Goal: Contribute content: Contribute content

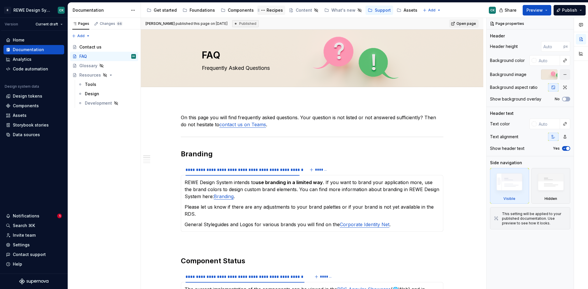
click at [270, 9] on div "Recipes" at bounding box center [275, 10] width 16 height 6
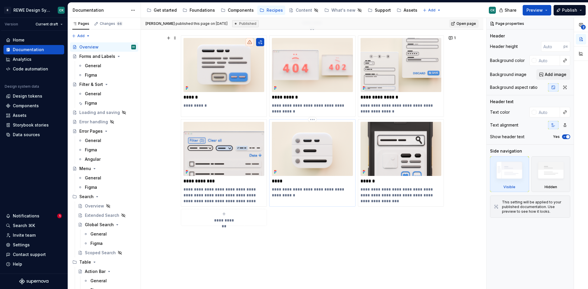
scroll to position [101, 0]
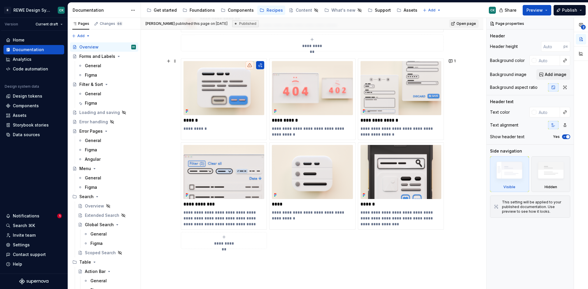
click at [228, 240] on span "**********" at bounding box center [223, 243] width 25 height 6
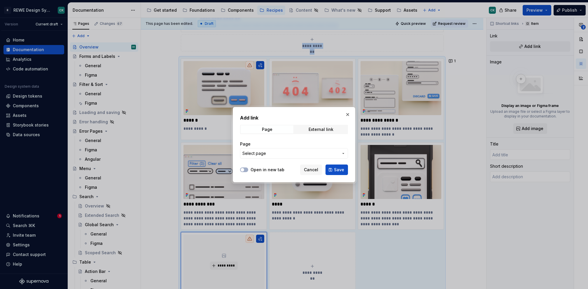
type textarea "*"
click at [274, 155] on span "Select page" at bounding box center [290, 153] width 96 height 6
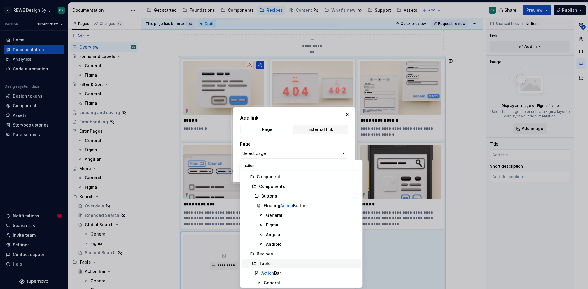
type input "action"
click at [287, 271] on div "Action Bar" at bounding box center [309, 273] width 97 height 6
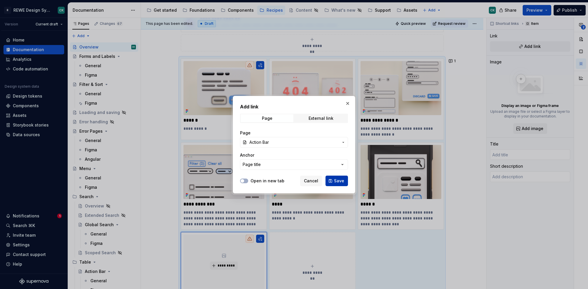
click at [337, 181] on span "Save" at bounding box center [339, 181] width 10 height 6
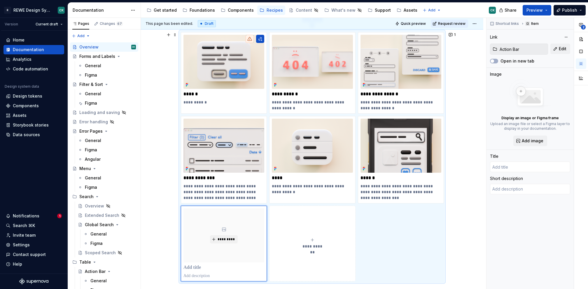
scroll to position [128, 0]
click at [316, 214] on button "**********" at bounding box center [312, 243] width 86 height 76
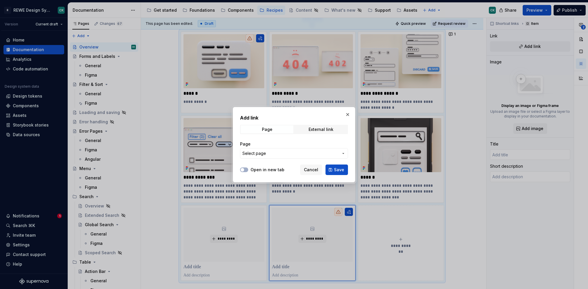
type textarea "*"
click at [265, 153] on span "Select page" at bounding box center [254, 153] width 24 height 6
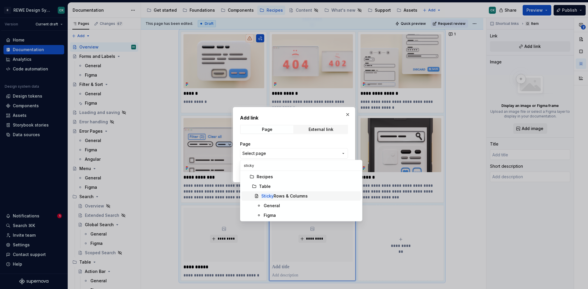
type input "sticky"
click at [284, 194] on div "Sticky Rows & Columns" at bounding box center [284, 196] width 46 height 6
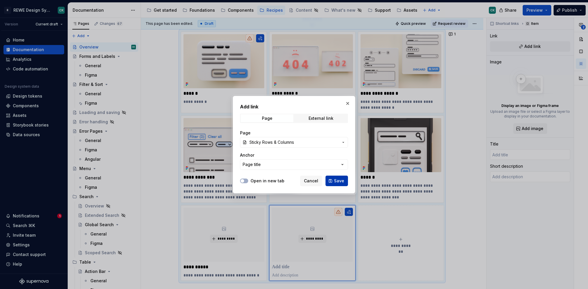
click at [344, 182] on span "Save" at bounding box center [339, 181] width 10 height 6
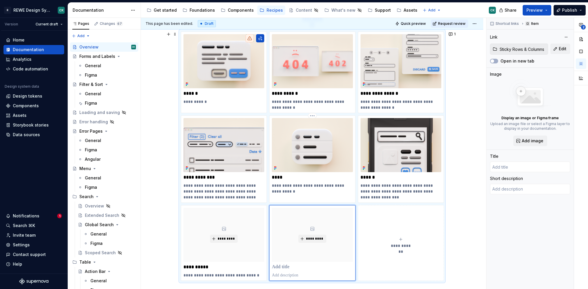
type textarea "*"
type input "Sticky Rows & Columns"
type textarea "Helps users compare values in a Table"
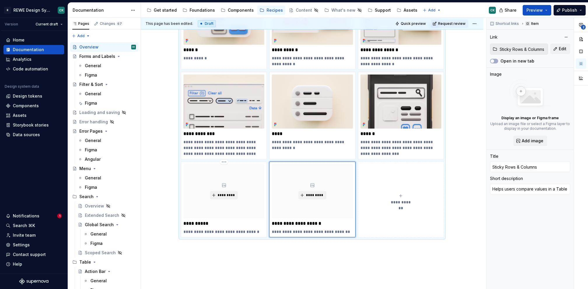
scroll to position [173, 0]
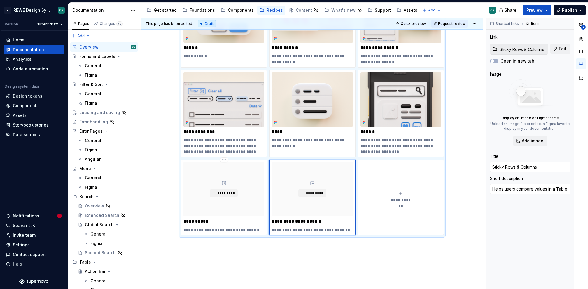
type textarea "*"
type input "Action Bar"
type textarea "Offering global actions for a table."
type input "Action Bar"
click at [248, 184] on div "*********" at bounding box center [224, 189] width 81 height 54
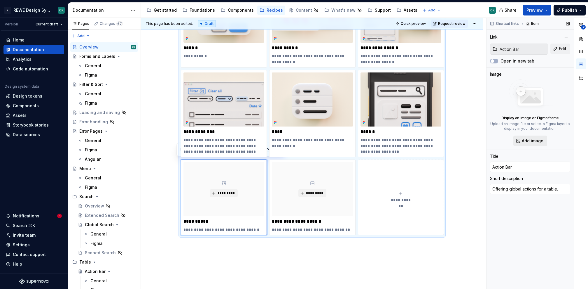
click at [531, 139] on span "Add image" at bounding box center [533, 141] width 22 height 6
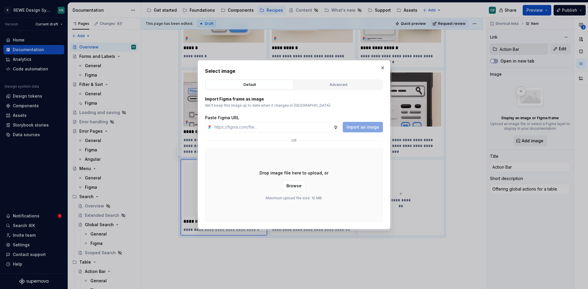
type textarea "*"
click at [340, 89] on button "Advanced" at bounding box center [338, 85] width 88 height 10
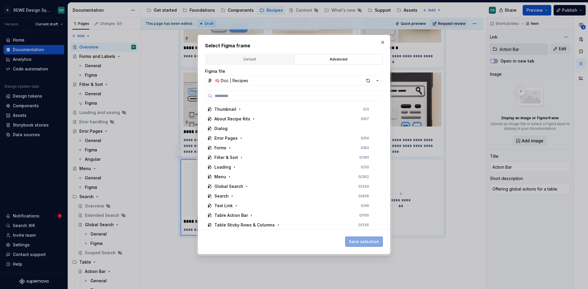
click at [252, 85] on button "🧠 Doc | Recipes" at bounding box center [294, 80] width 178 height 11
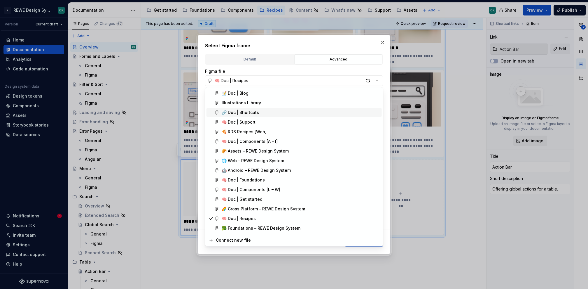
click at [245, 115] on span "🔗 Doc | Shortcuts" at bounding box center [294, 112] width 175 height 9
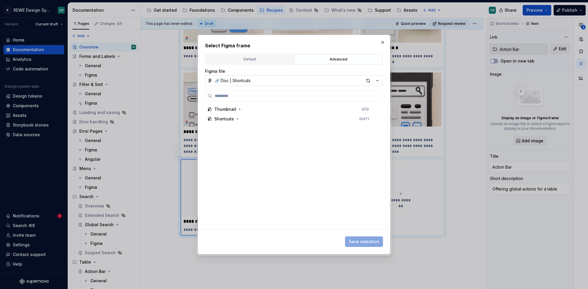
paste input "**********"
type input "**********"
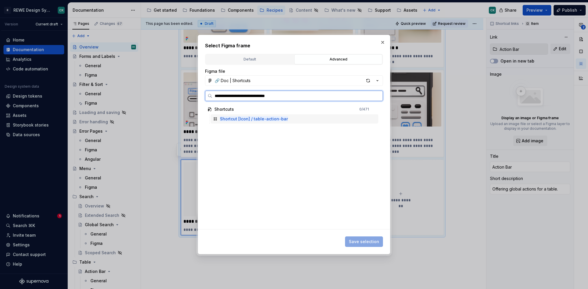
click at [316, 114] on div "Shortcut [Icon] / table-action-bar" at bounding box center [295, 118] width 168 height 9
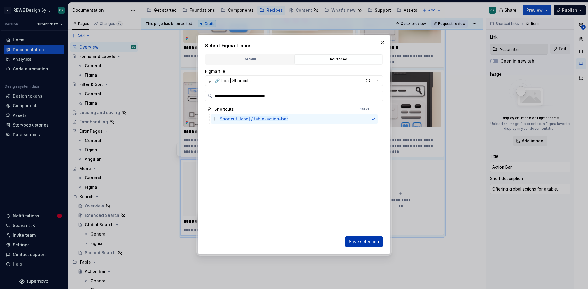
click at [360, 236] on button "Save selection" at bounding box center [364, 241] width 38 height 11
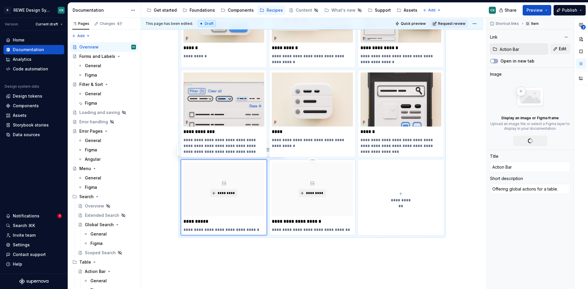
click at [335, 222] on p "**********" at bounding box center [312, 221] width 81 height 6
type textarea "*"
type input "Sticky Rows & Columns"
type textarea "Helps users compare values in a Table"
type input "Sticky Rows & Columns"
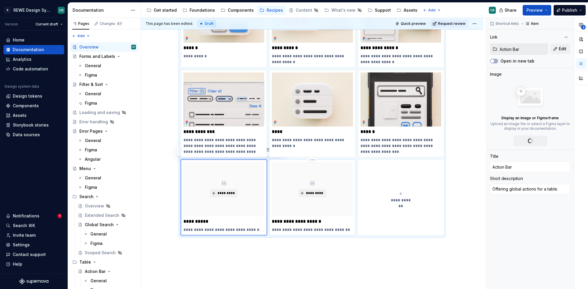
type input "Sticky Rows & Columns"
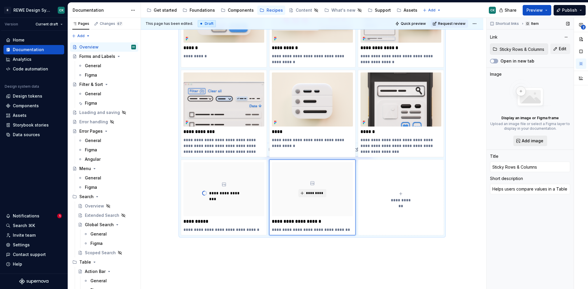
click at [528, 142] on span "Add image" at bounding box center [533, 141] width 22 height 6
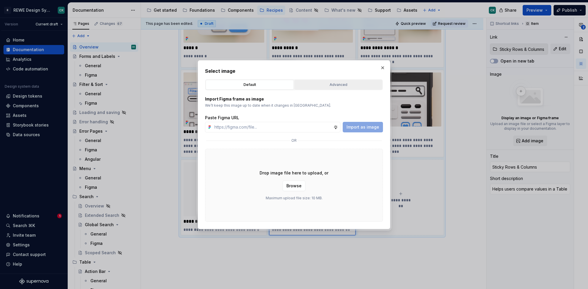
click at [298, 83] on div "Advanced" at bounding box center [338, 85] width 84 height 6
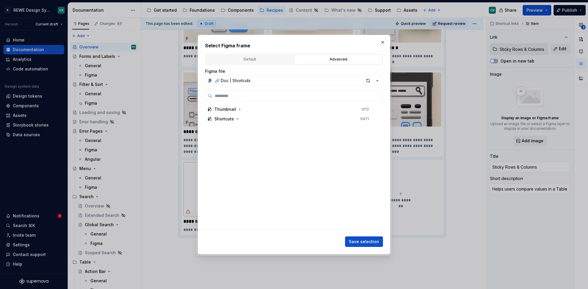
type textarea "*"
click at [351, 96] on input "search" at bounding box center [297, 96] width 170 height 6
paste input "**********"
type input "**********"
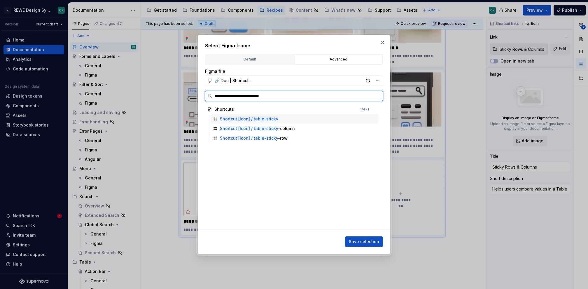
click at [314, 117] on div "Shortcut [Icon] / table-sticky" at bounding box center [295, 118] width 168 height 9
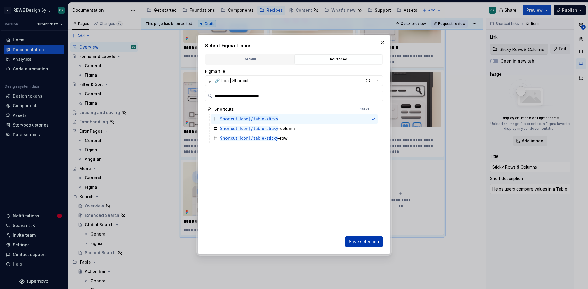
click at [378, 240] on span "Save selection" at bounding box center [364, 241] width 30 height 6
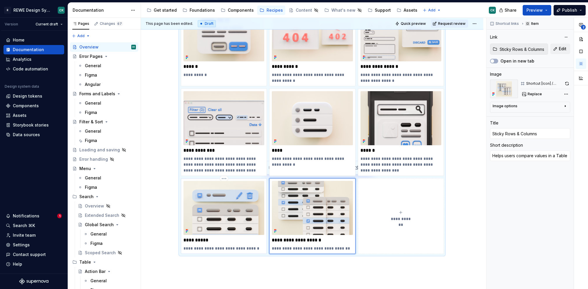
scroll to position [156, 0]
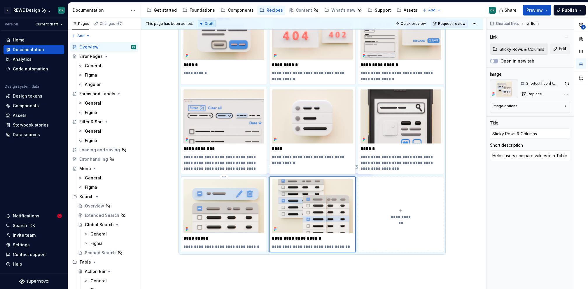
click at [185, 235] on p "**********" at bounding box center [224, 238] width 81 height 6
type textarea "*"
type input "Action Bar"
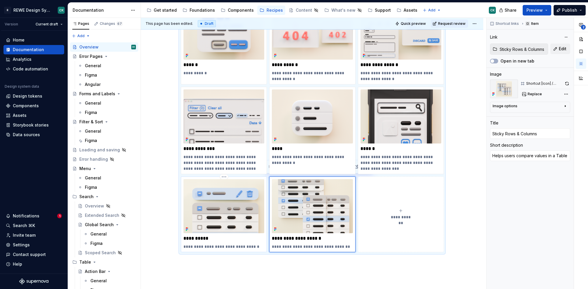
type textarea "Offering global actions for a table."
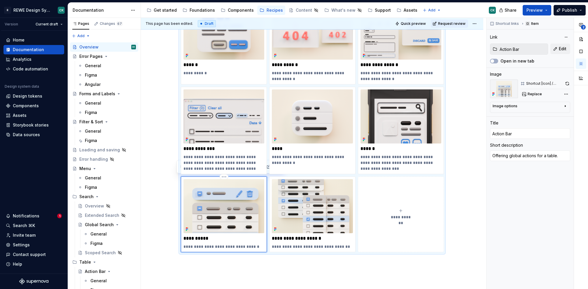
type textarea "*"
type input "TAction Bar"
type textarea "*"
type input "TaAction Bar"
type textarea "*"
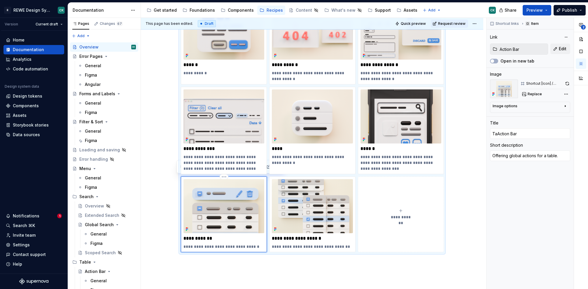
type input "TabAction Bar"
type textarea "*"
type input "TablAction Bar"
type textarea "*"
type input "TableAction Bar"
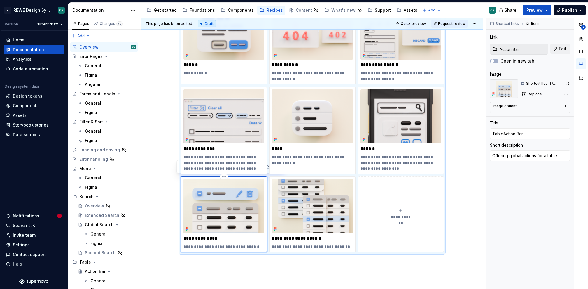
type textarea "*"
type input "Table Action Bar"
type textarea "*"
type input "Table |Action Bar"
type textarea "*"
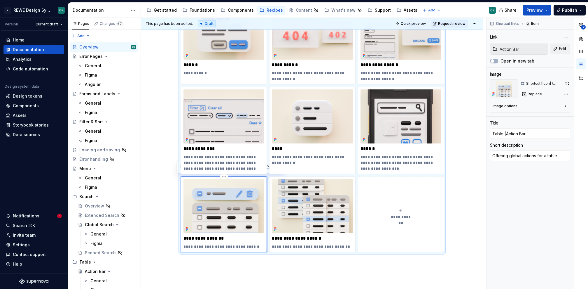
type input "Table | Action Bar"
click at [272, 235] on p "**********" at bounding box center [312, 238] width 81 height 6
type textarea "*"
type input "Sticky Rows & Columns"
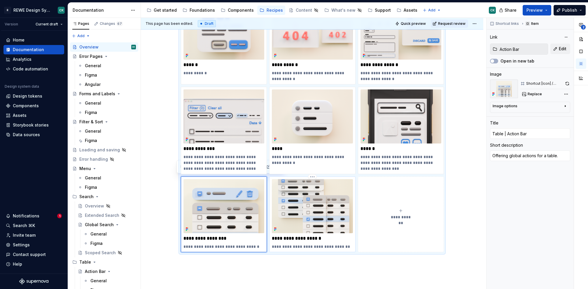
type input "Sticky Rows & Columns"
type textarea "Helps users compare values in a Table"
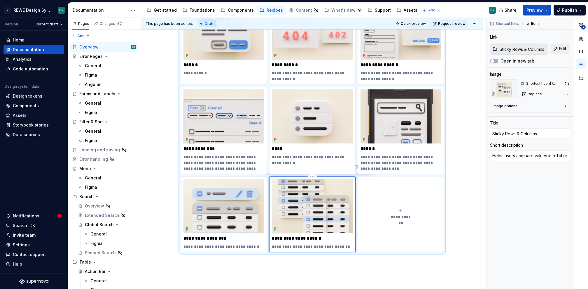
type textarea "*"
type input "TSticky Rows & Columns"
type textarea "*"
type input "TaSticky Rows & Columns"
type textarea "*"
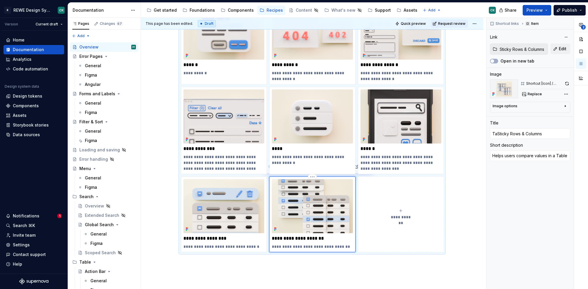
type input "TabSticky Rows & Columns"
type textarea "*"
type input "TablSticky Rows & Columns"
type textarea "*"
type input "TableSticky Rows & Columns"
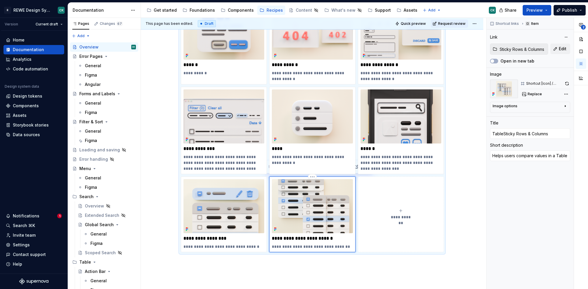
type textarea "*"
type input "Table Sticky Rows & Columns"
type textarea "*"
type input "Table |Sticky Rows & Columns"
type textarea "*"
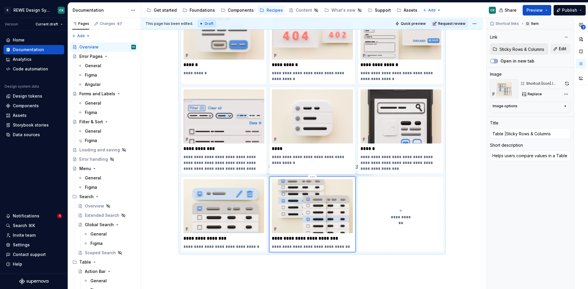
type input "Table | Sticky Rows & Columns"
click at [306, 270] on div "**********" at bounding box center [312, 114] width 263 height 315
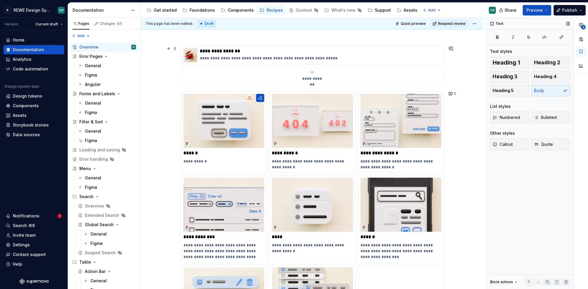
scroll to position [0, 0]
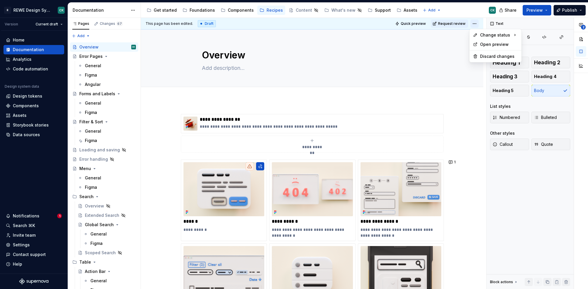
click at [473, 24] on html "R REWE Design System CK Version Current draft Home Documentation Analytics Code…" at bounding box center [294, 144] width 588 height 289
click at [535, 62] on icon at bounding box center [533, 64] width 5 height 5
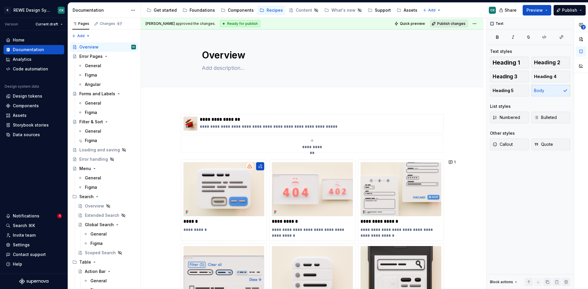
click at [461, 21] on span "Publish changes" at bounding box center [451, 23] width 28 height 5
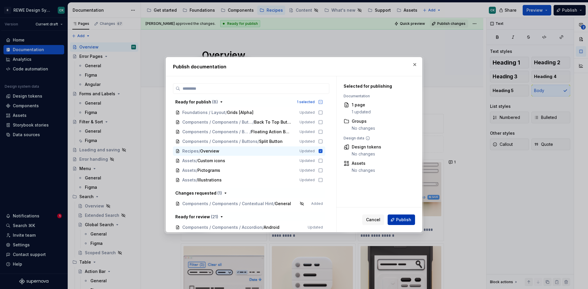
click at [409, 222] on span "Publish" at bounding box center [403, 219] width 15 height 6
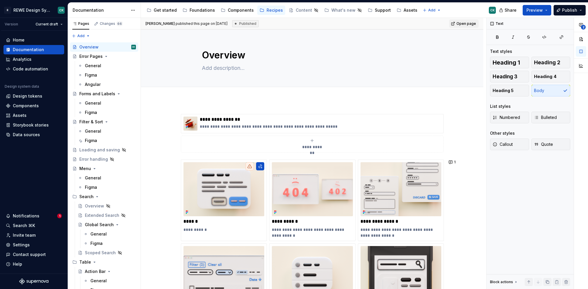
type textarea "*"
